Goal: Transaction & Acquisition: Purchase product/service

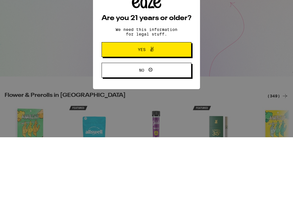
click at [169, 105] on button "Yes" at bounding box center [147, 112] width 90 height 15
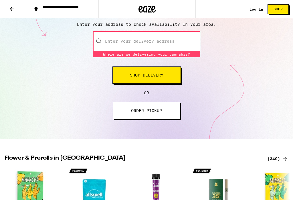
click at [174, 37] on input "Enter your delivery address" at bounding box center [146, 41] width 107 height 20
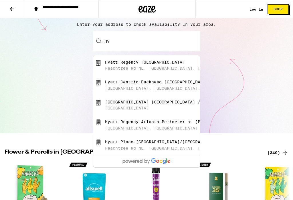
type input "H"
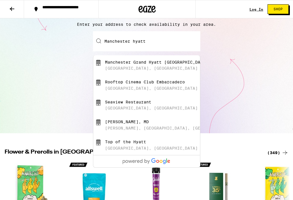
click at [172, 63] on div "Manchester Grand Hyatt [GEOGRAPHIC_DATA]" at bounding box center [156, 62] width 103 height 5
type input "[GEOGRAPHIC_DATA] [GEOGRAPHIC_DATA], [GEOGRAPHIC_DATA], [GEOGRAPHIC_DATA], [GEO…"
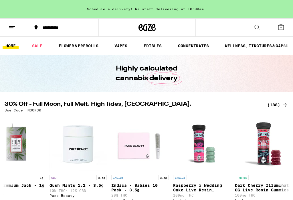
scroll to position [0, 142]
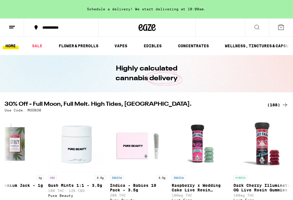
click at [118, 44] on link "VAPES" at bounding box center [121, 45] width 19 height 7
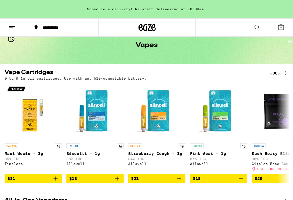
scroll to position [27, 0]
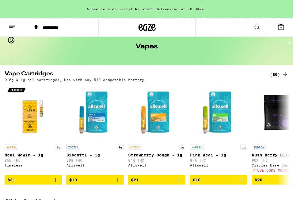
click at [286, 74] on icon at bounding box center [285, 74] width 7 height 7
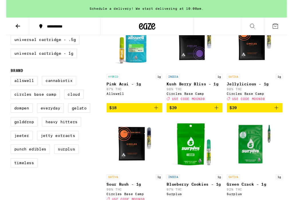
scroll to position [184, 0]
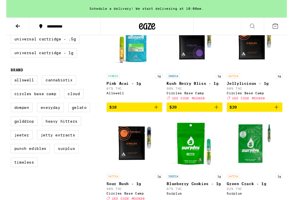
click at [71, 103] on label "Cloud" at bounding box center [70, 98] width 20 height 10
click at [6, 80] on input "Cloud" at bounding box center [6, 80] width 0 height 0
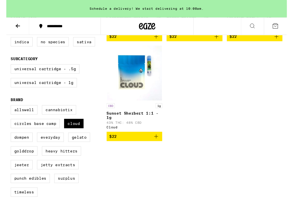
scroll to position [153, 0]
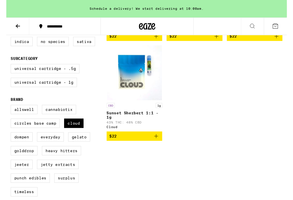
click at [69, 133] on label "Cloud" at bounding box center [70, 129] width 20 height 10
click at [6, 110] on input "Cloud" at bounding box center [6, 110] width 0 height 0
checkbox input "false"
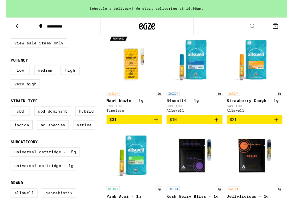
scroll to position [66, 0]
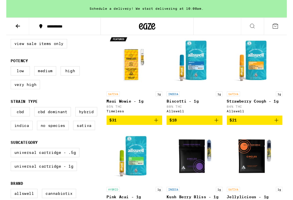
click at [19, 93] on label "Very High" at bounding box center [20, 88] width 31 height 10
click at [6, 70] on input "Very High" at bounding box center [6, 70] width 0 height 0
checkbox input "true"
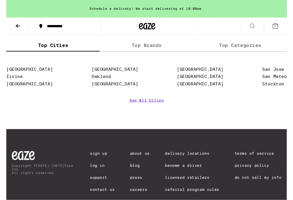
scroll to position [1753, 0]
